Goal: Transaction & Acquisition: Purchase product/service

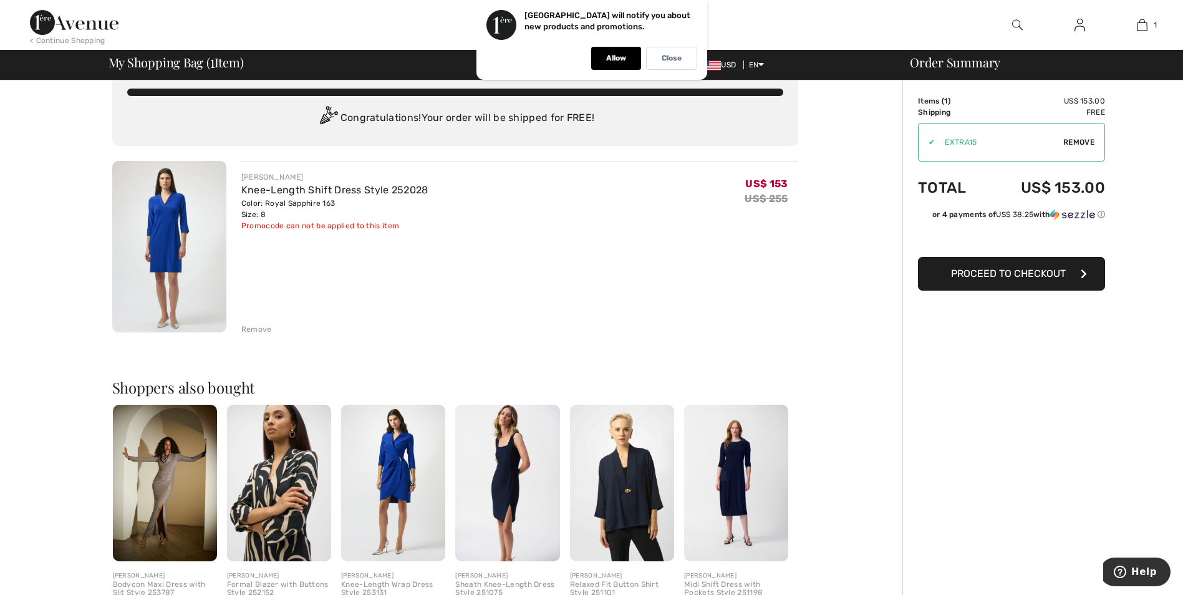
scroll to position [27, 0]
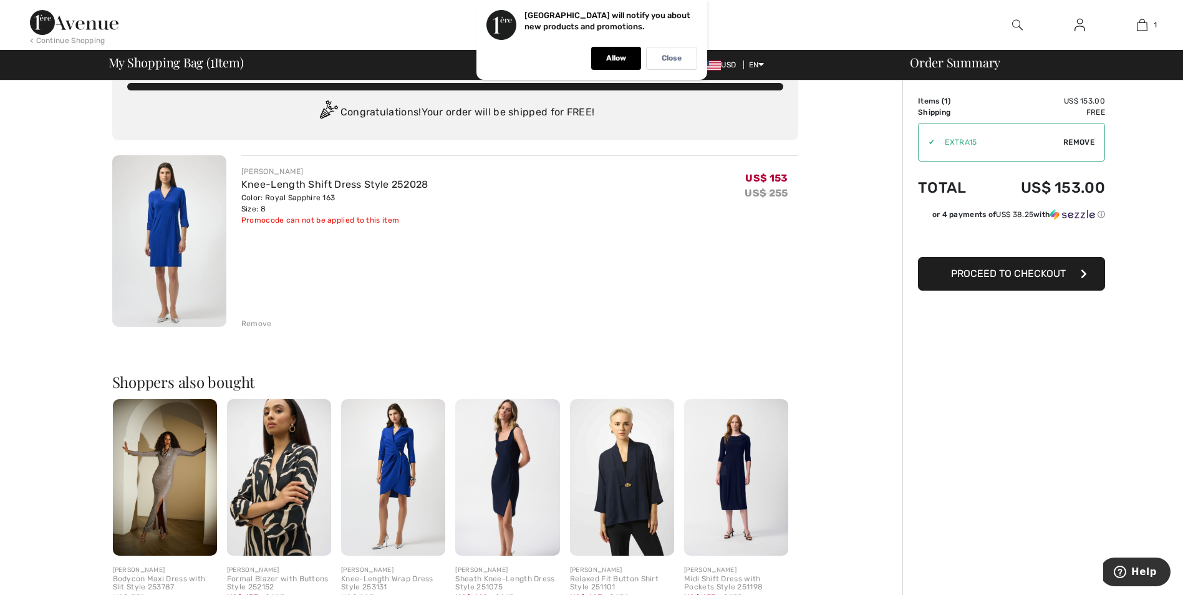
click at [1056, 271] on span "Proceed to Checkout" at bounding box center [1008, 274] width 115 height 12
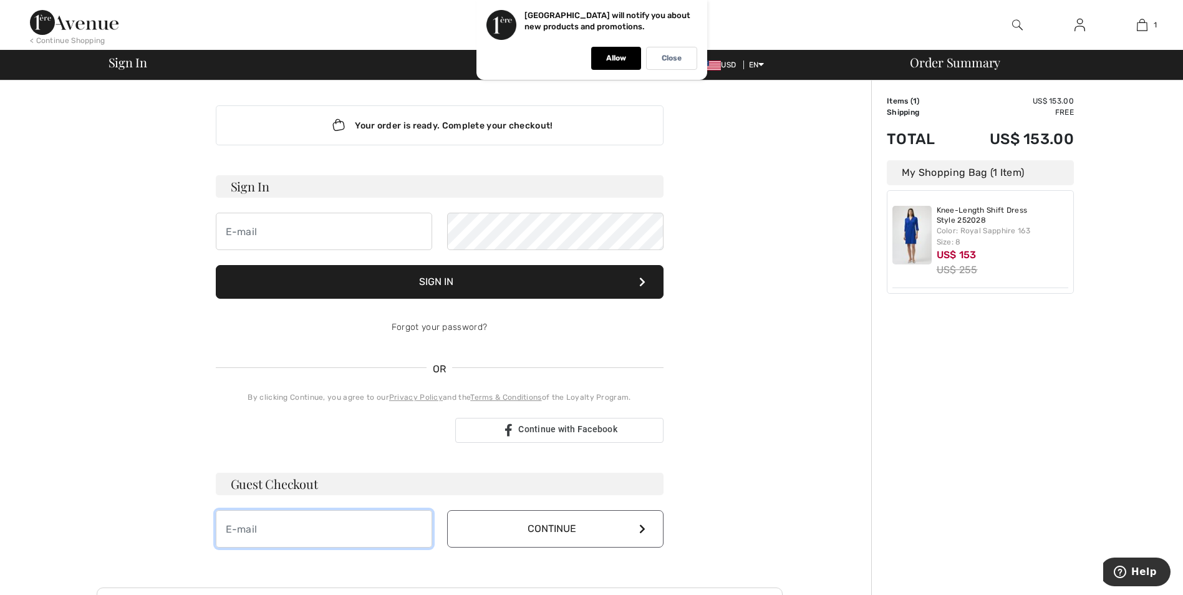
click at [289, 534] on input "email" at bounding box center [324, 528] width 216 height 37
type input "[EMAIL_ADDRESS][DOMAIN_NAME]"
click at [639, 524] on icon at bounding box center [642, 529] width 6 height 10
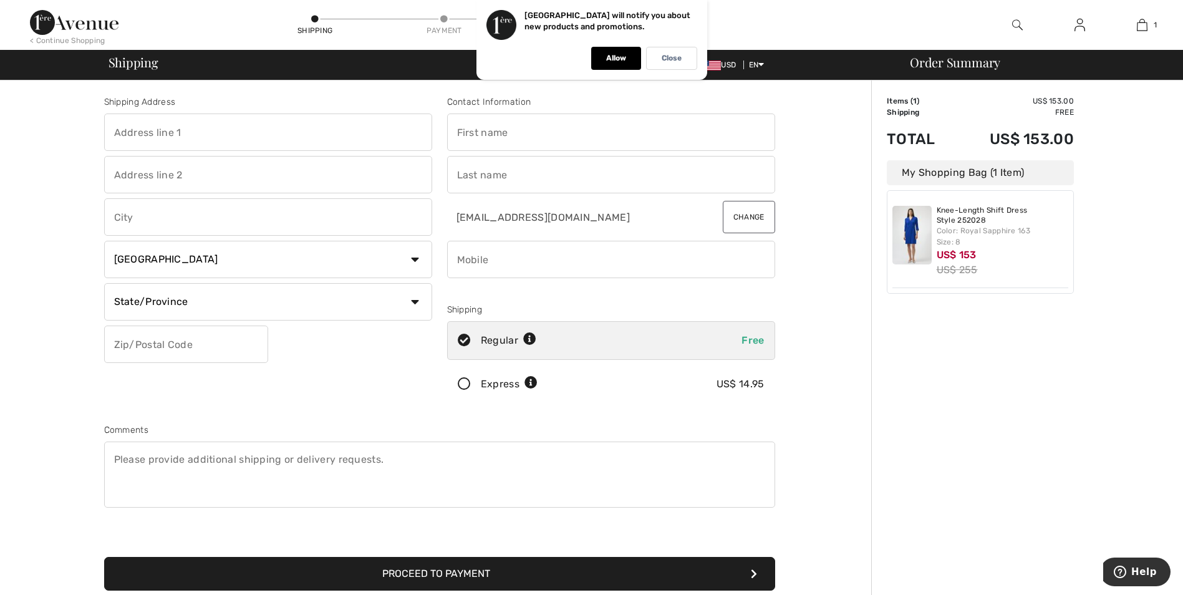
click at [241, 133] on input "text" at bounding box center [268, 132] width 328 height 37
type input "6415 Sagamore Road"
type input "Mission Hills"
select select "US"
select select "KS"
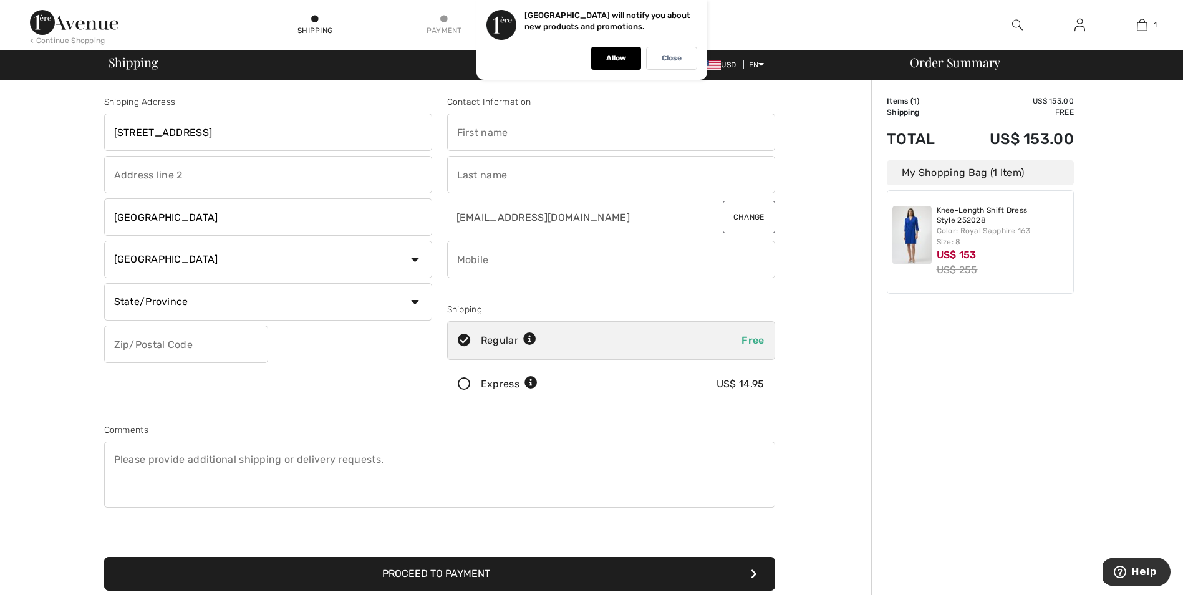
type input "66208"
type input "Lou"
type input "Trigg"
type input "9135447315"
drag, startPoint x: 480, startPoint y: 137, endPoint x: 452, endPoint y: 129, distance: 29.6
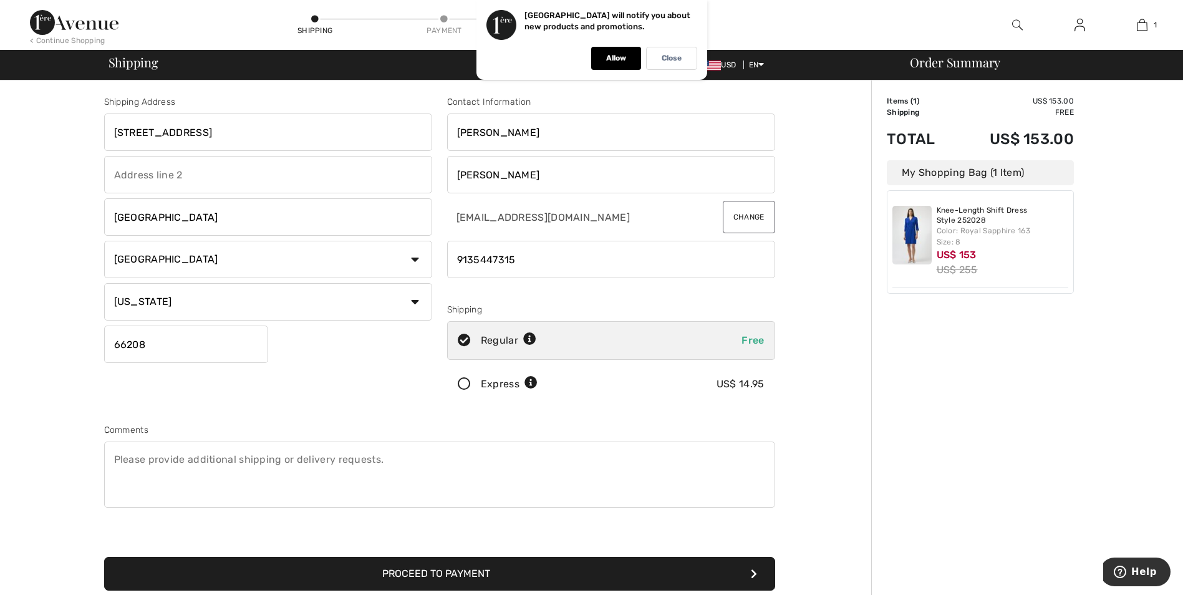
click at [452, 129] on input "Lou" at bounding box center [611, 132] width 328 height 37
type input "carol"
click at [602, 263] on input "phone" at bounding box center [611, 259] width 328 height 37
click at [812, 283] on div "Shipping Address 6415 Sagamore Road Mission Hills Country Canada United States …" at bounding box center [439, 446] width 864 height 732
click at [485, 568] on button "Proceed to Payment" at bounding box center [439, 574] width 671 height 34
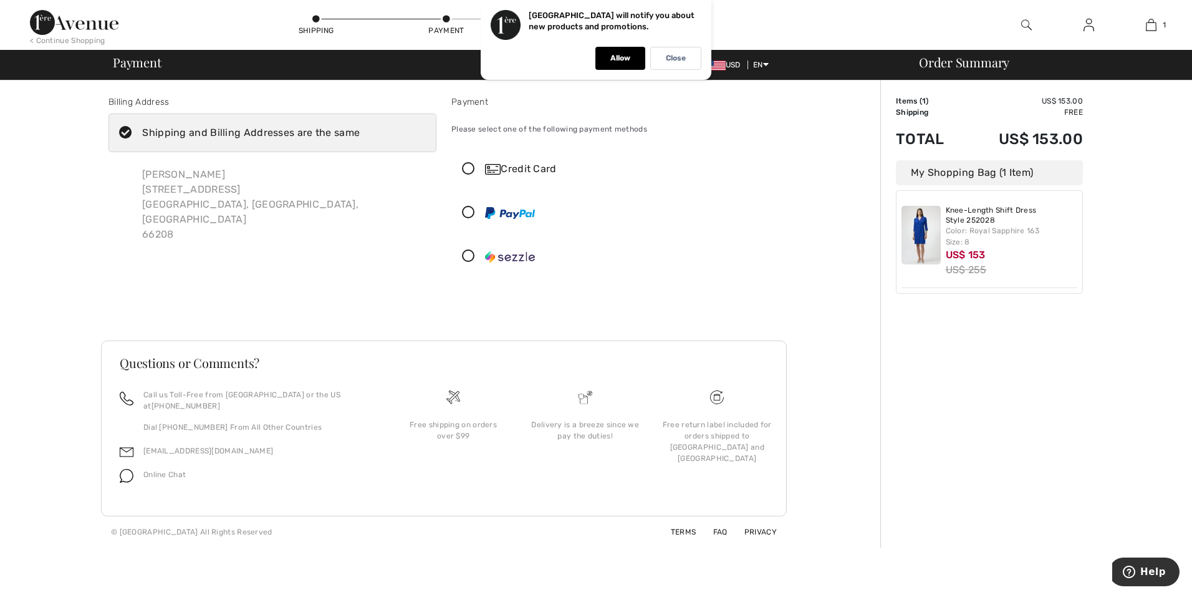
click at [470, 165] on icon at bounding box center [468, 169] width 33 height 13
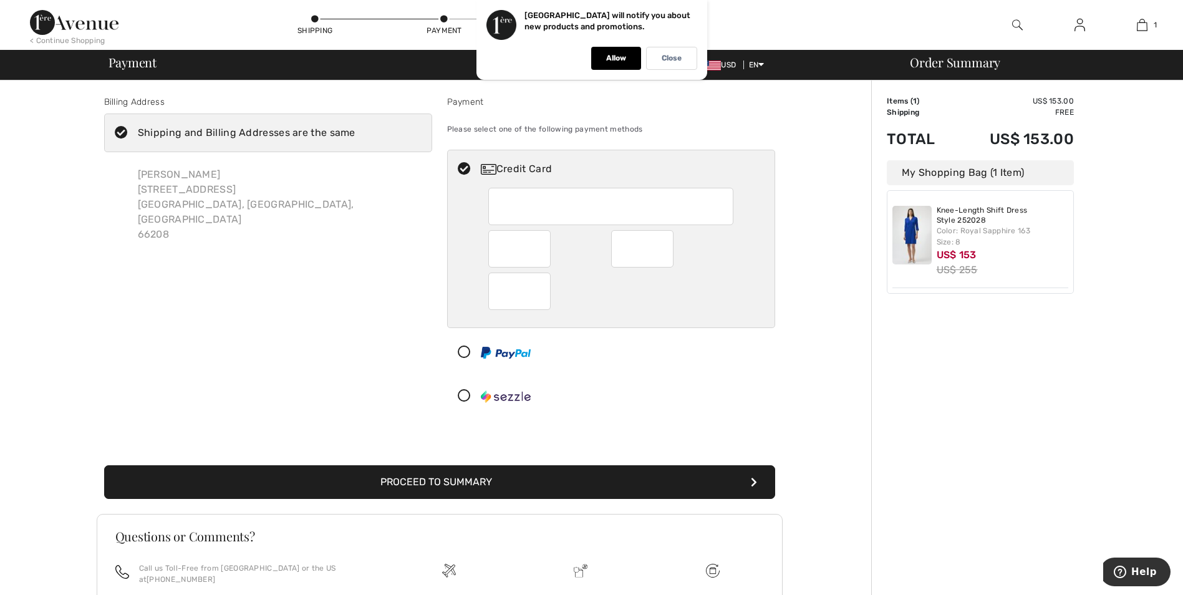
click at [511, 492] on button "Proceed to Summary" at bounding box center [439, 482] width 671 height 34
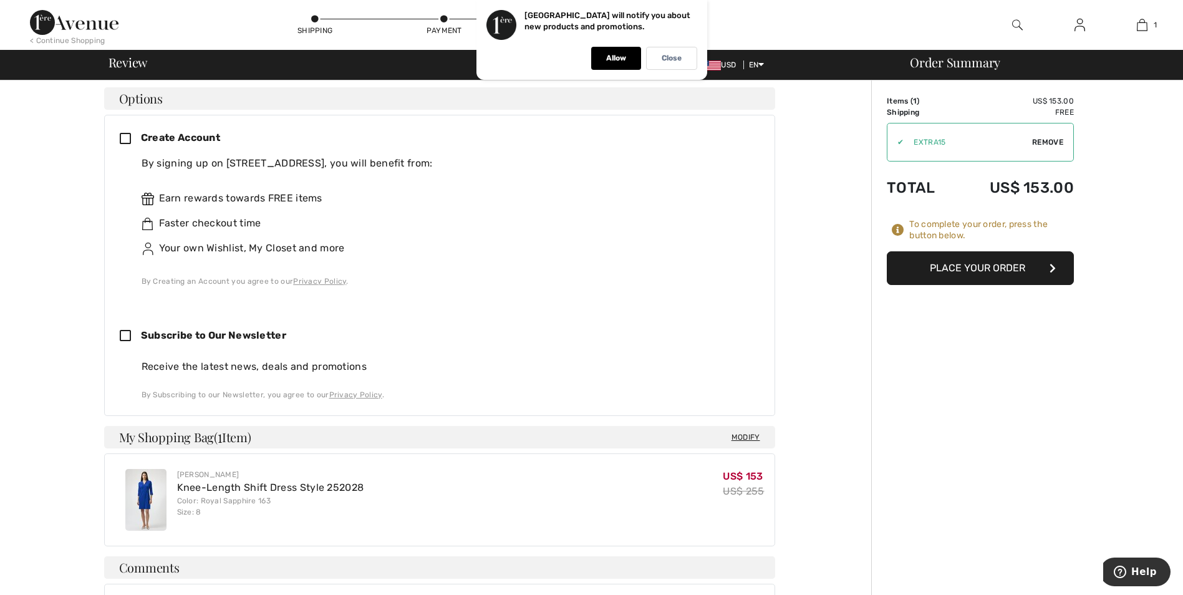
scroll to position [345, 0]
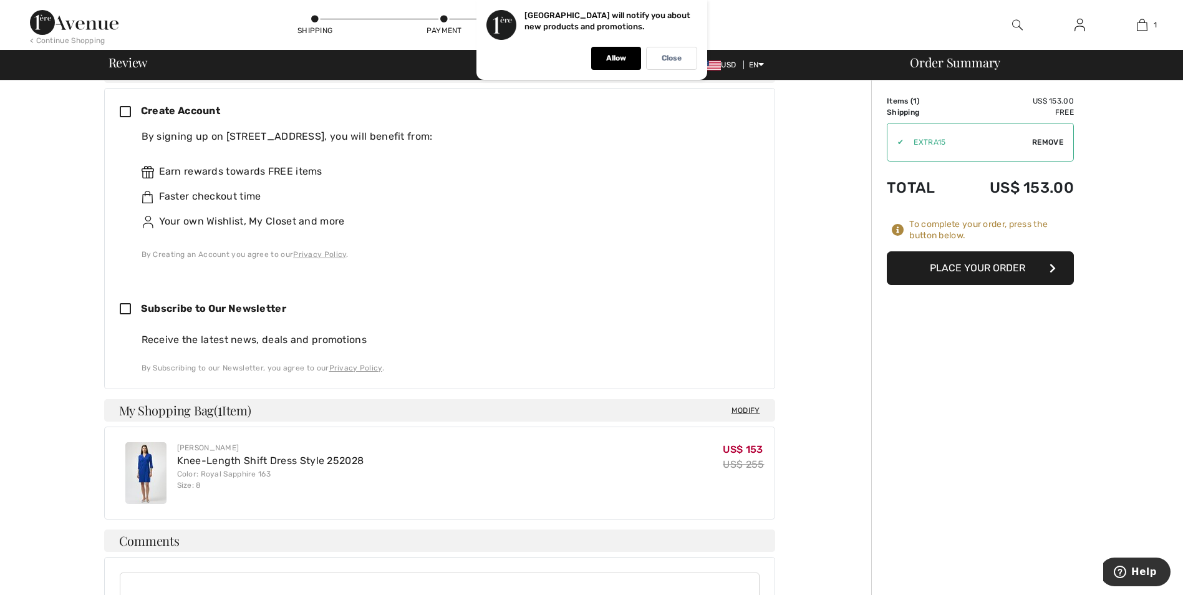
click at [972, 269] on button "Place Your Order" at bounding box center [980, 268] width 187 height 34
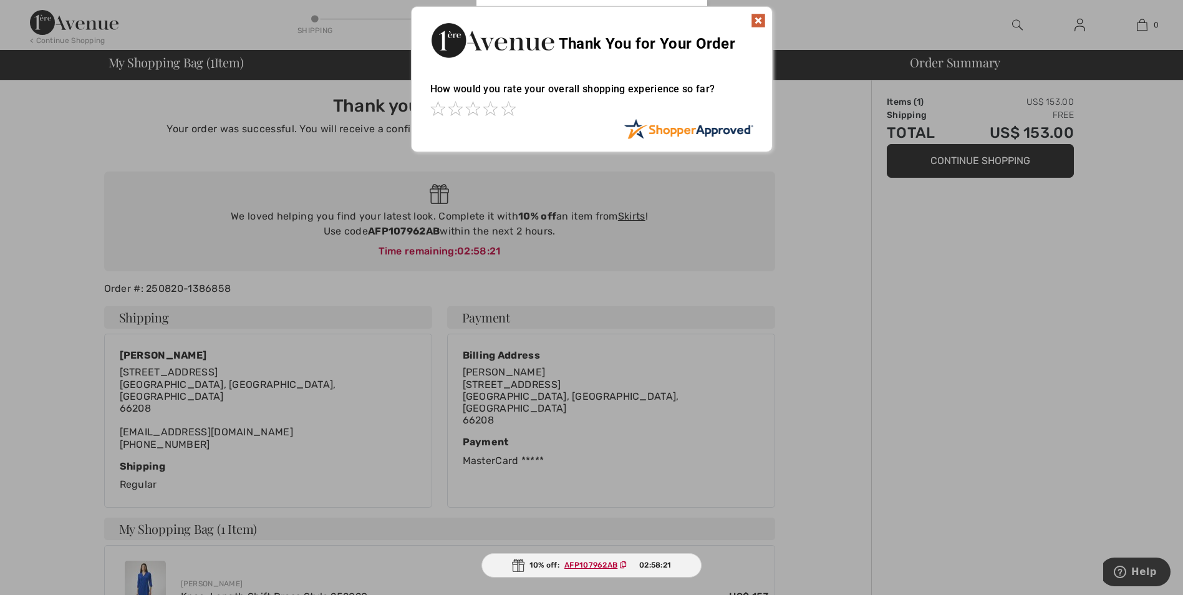
click at [756, 21] on img at bounding box center [758, 20] width 15 height 15
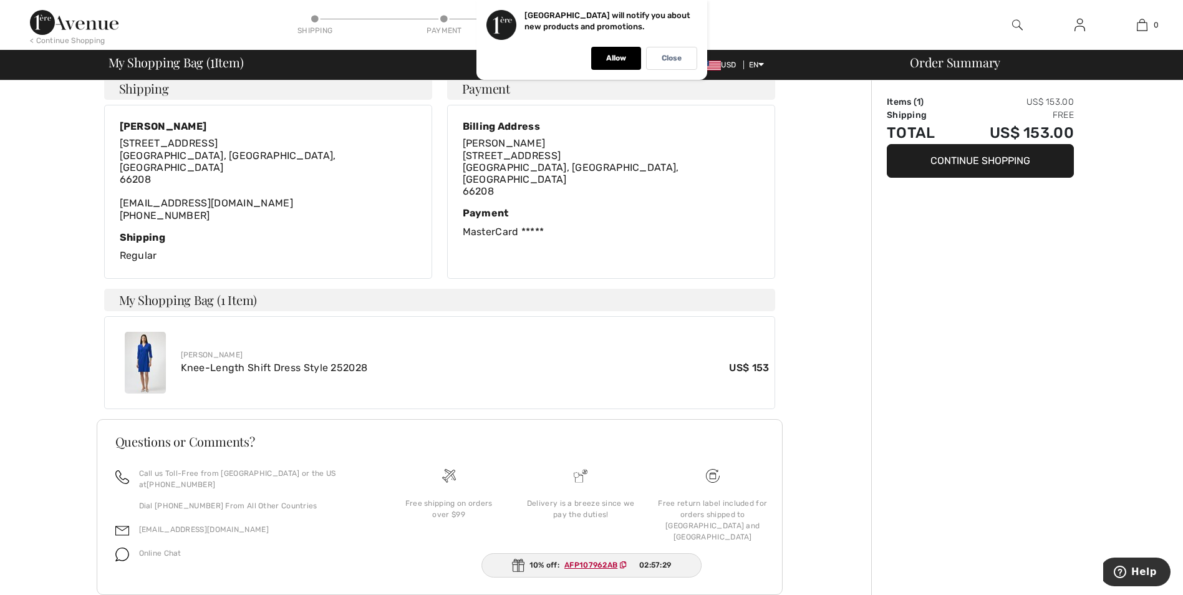
scroll to position [228, 0]
